Goal: Task Accomplishment & Management: Complete application form

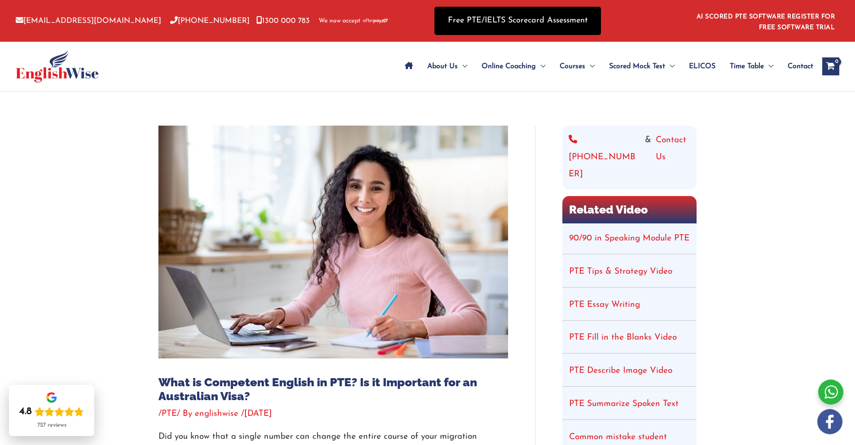
click at [513, 25] on link "Free PTE/IELTS Scorecard Assessment" at bounding box center [518, 21] width 167 height 28
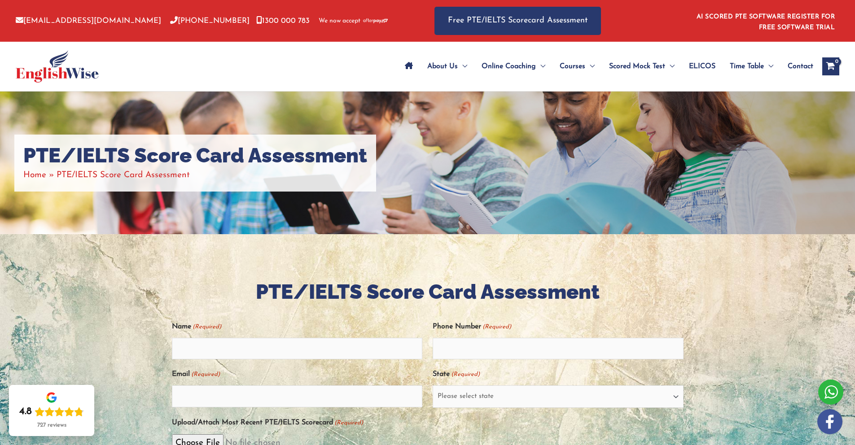
click at [749, 297] on div at bounding box center [427, 396] width 855 height 325
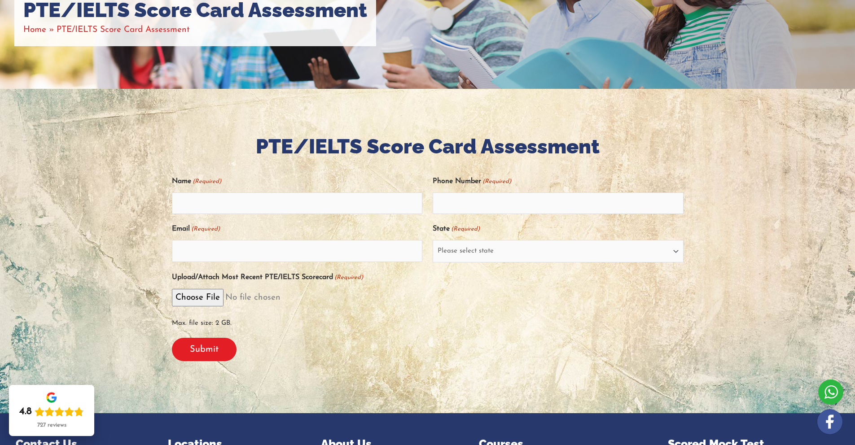
drag, startPoint x: 861, startPoint y: 185, endPoint x: 861, endPoint y: 319, distance: 133.3
click at [855, 291] on html "Skip to content info@englishwise.com.au 02-8628-7293 1300 000 783 We now accept…" at bounding box center [427, 286] width 855 height 863
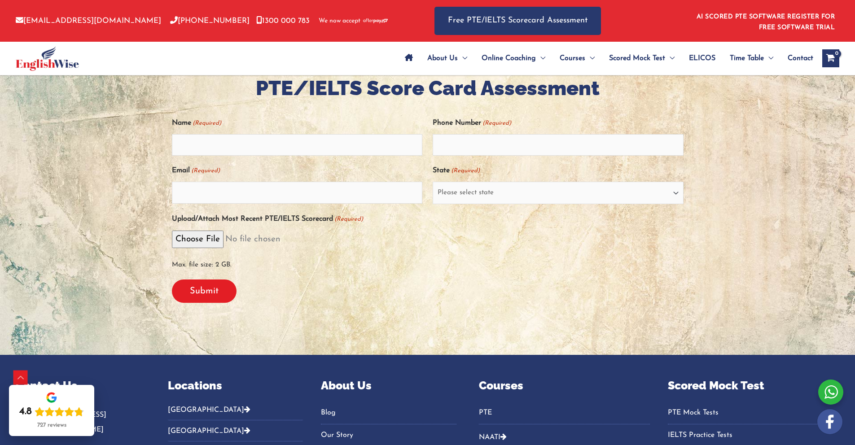
scroll to position [418, 0]
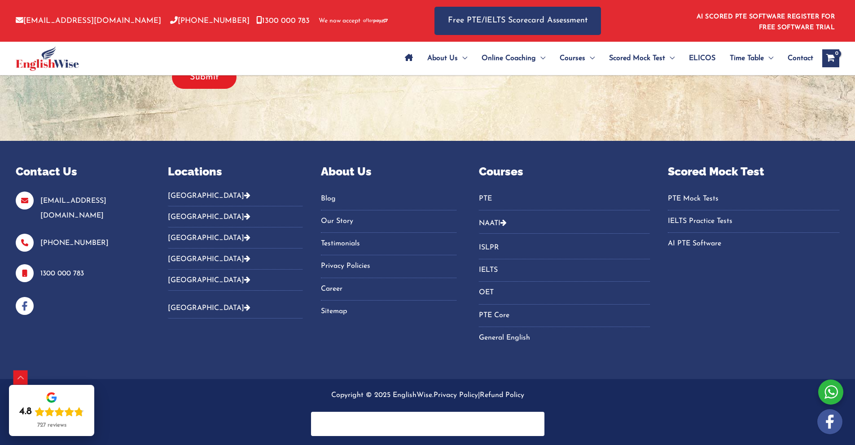
click at [855, 360] on html "Skip to content info@englishwise.com.au 02-8628-7293 1300 000 783 We now accept…" at bounding box center [427, 13] width 855 height 863
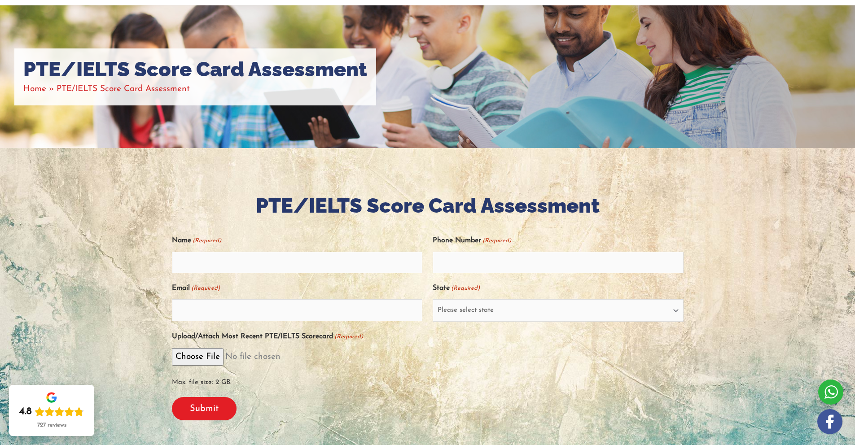
scroll to position [82, 0]
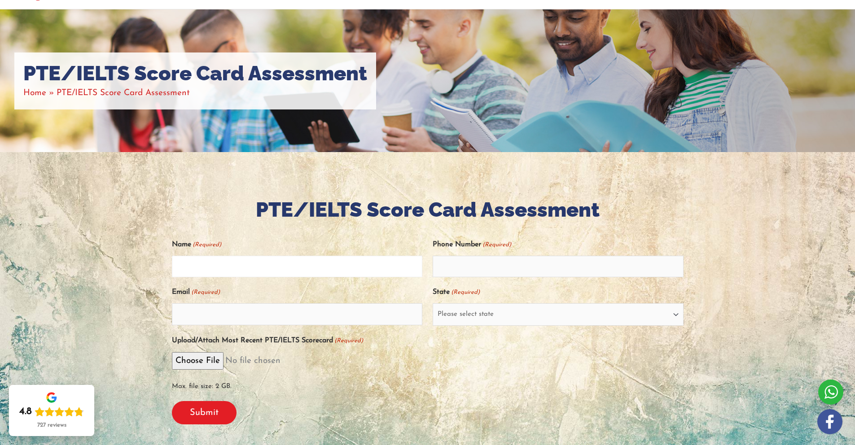
click at [272, 275] on input "Name (Required)" at bounding box center [297, 267] width 251 height 22
type input "purushotham"
type input "0452423606"
type input "purushotham.3971@gmail.com"
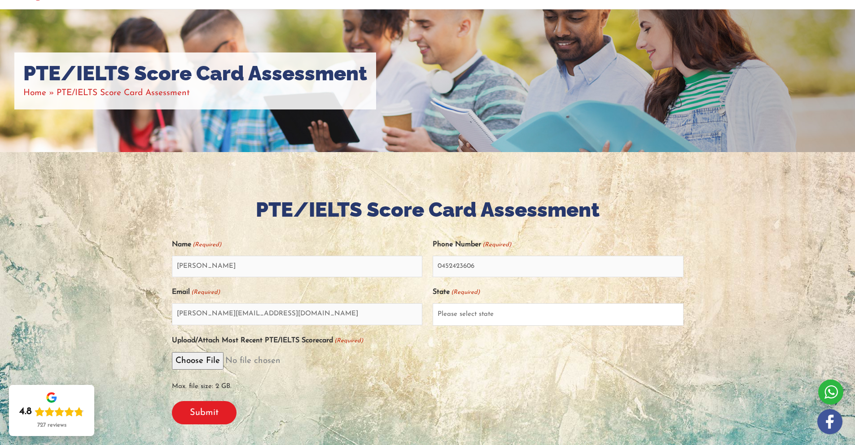
click at [524, 311] on select "Please select state New South Wales (NSW) Victoria (VIC) Queensland (QLD) South…" at bounding box center [558, 314] width 251 height 22
select select "New South Wales (NSW)"
click at [433, 303] on select "Please select state New South Wales (NSW) Victoria (VIC) Queensland (QLD) South…" at bounding box center [558, 314] width 251 height 22
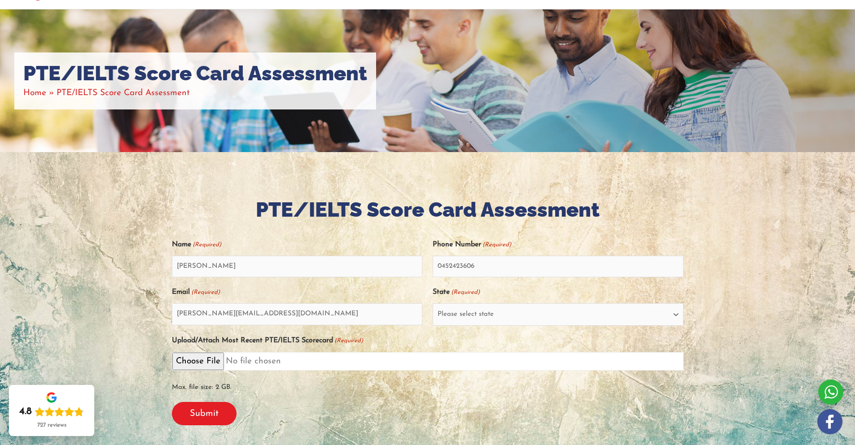
click at [202, 362] on input "Upload/Attach Most Recent PTE/IELTS Scorecard (Required)" at bounding box center [428, 361] width 512 height 18
click at [187, 361] on input "Upload/Attach Most Recent PTE/IELTS Scorecard (Required)" at bounding box center [428, 361] width 512 height 18
type input "C:\fakepath\Purushotham_Anantha Reddy_512215753.pdf"
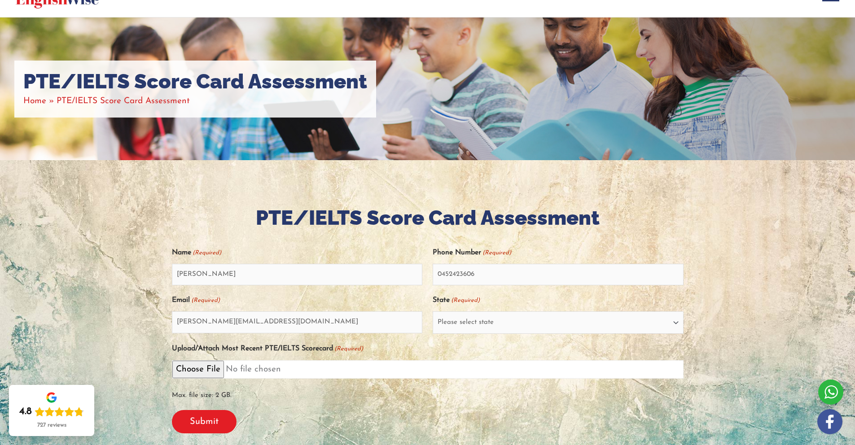
scroll to position [65, 0]
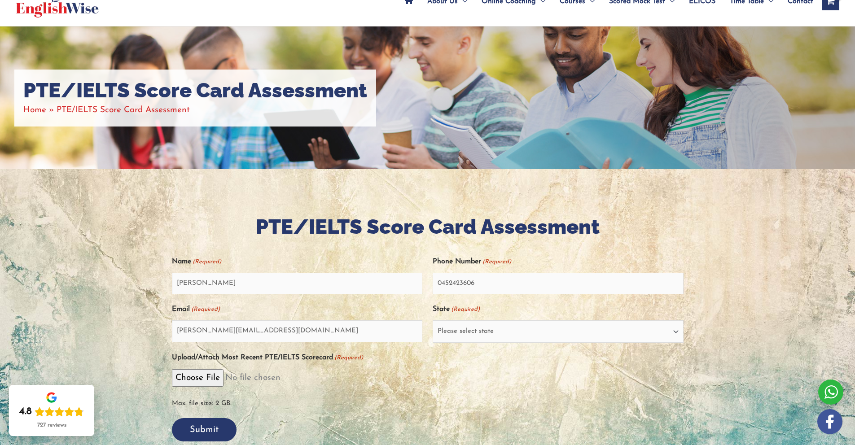
click at [214, 425] on input "Submit" at bounding box center [204, 429] width 65 height 23
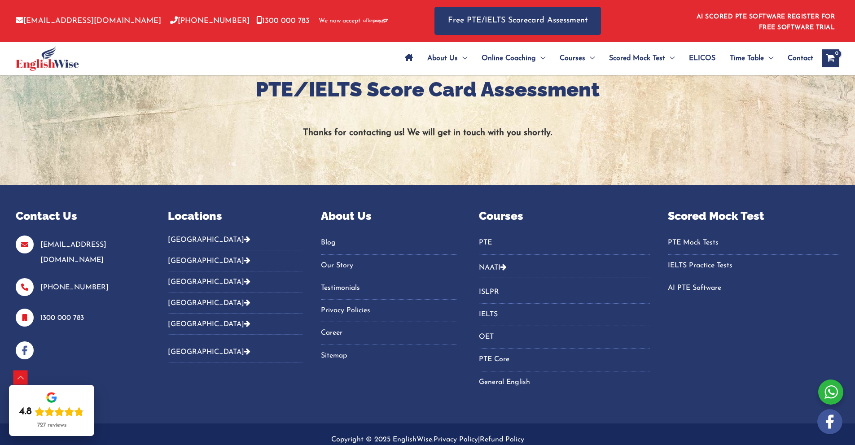
scroll to position [246, 0]
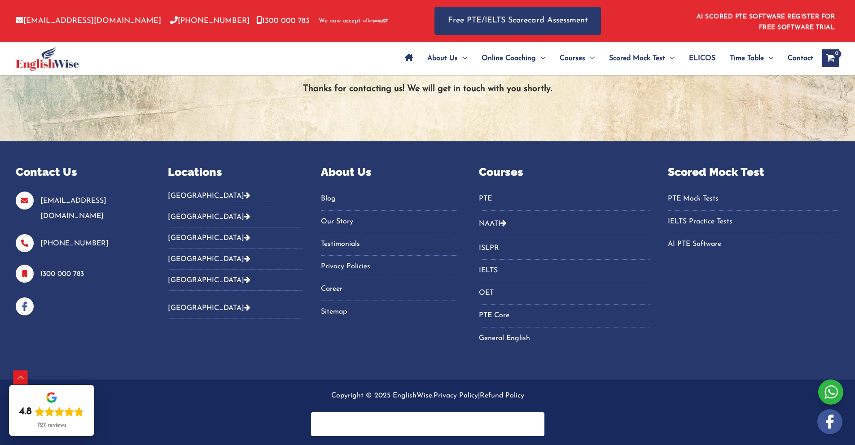
click at [614, 135] on div at bounding box center [427, 65] width 855 height 154
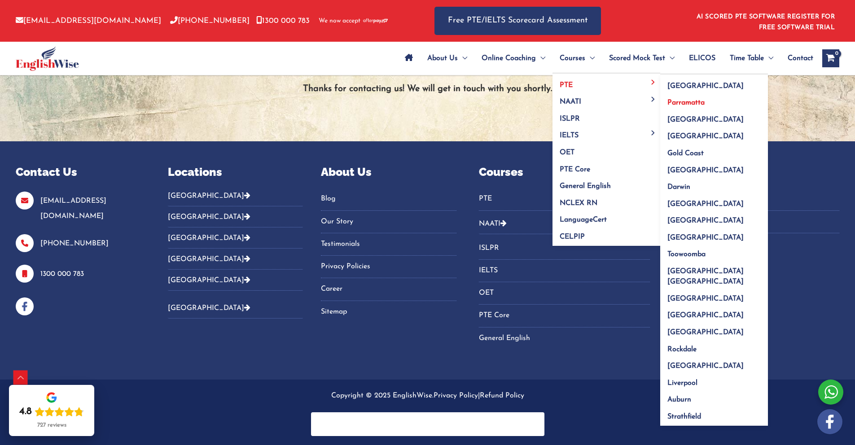
click at [695, 101] on span "Parramatta" at bounding box center [686, 102] width 37 height 7
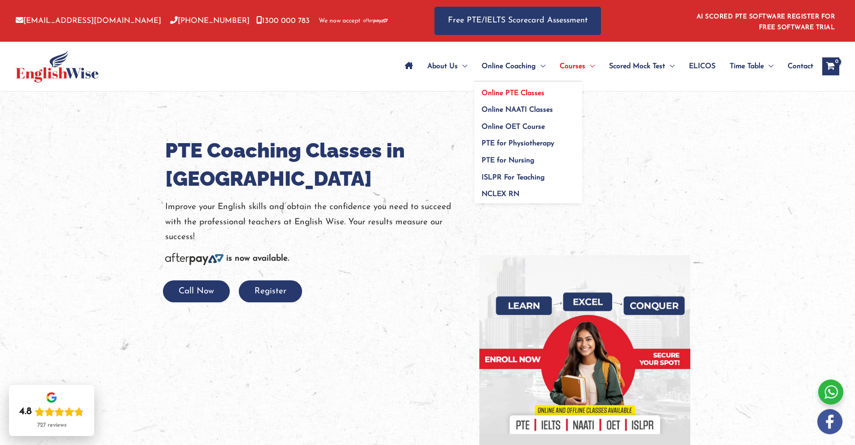
click at [519, 92] on span "Online PTE Classes" at bounding box center [513, 93] width 63 height 7
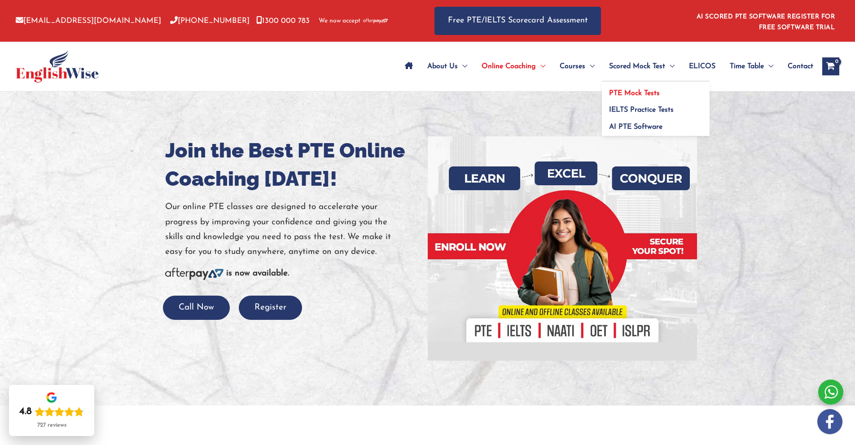
click at [650, 93] on span "PTE Mock Tests" at bounding box center [634, 93] width 51 height 7
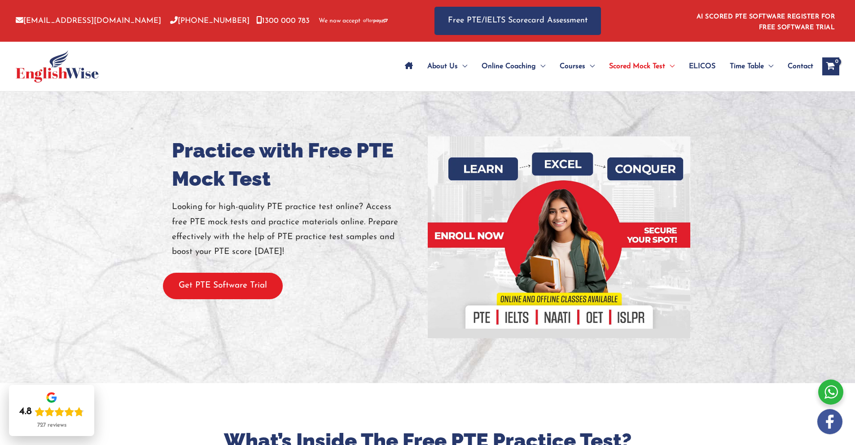
click at [217, 292] on button "Get PTE Software Trial" at bounding box center [223, 286] width 120 height 26
